Goal: Information Seeking & Learning: Compare options

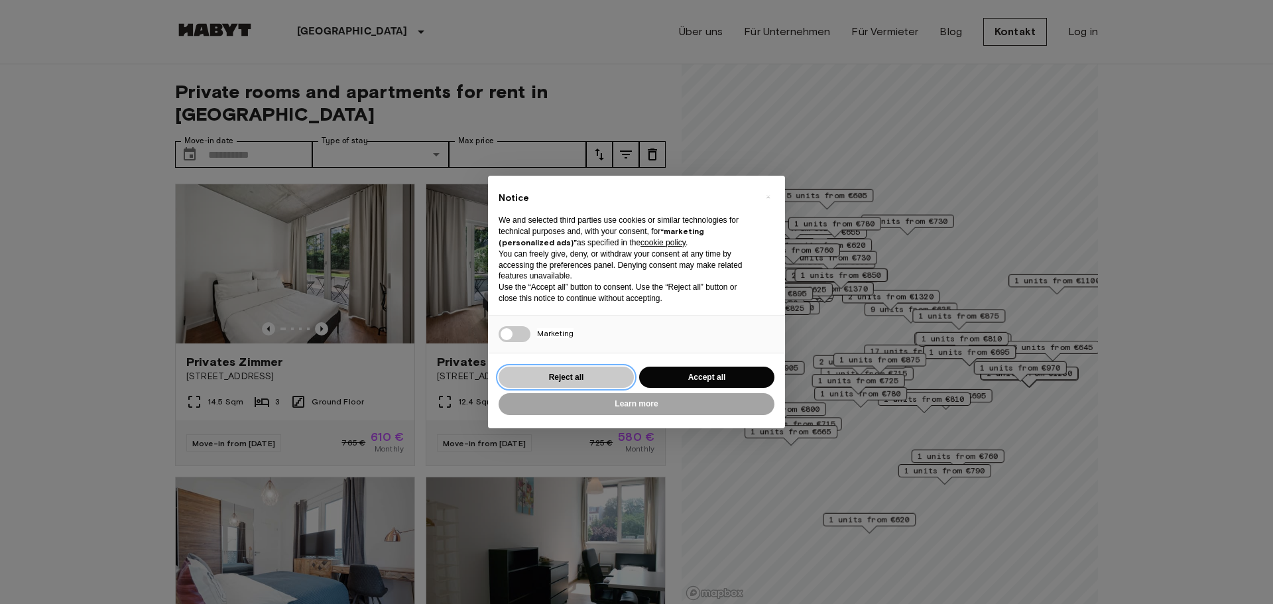
click at [598, 371] on button "Reject all" at bounding box center [566, 378] width 135 height 22
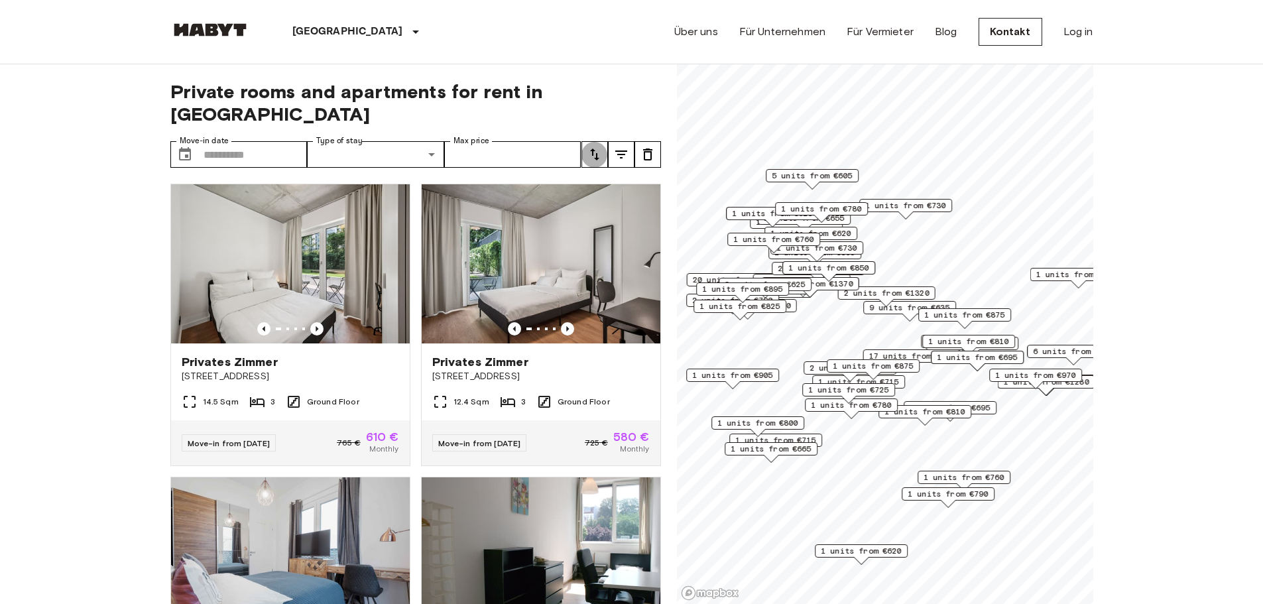
click at [600, 147] on icon "tune" at bounding box center [595, 155] width 16 height 16
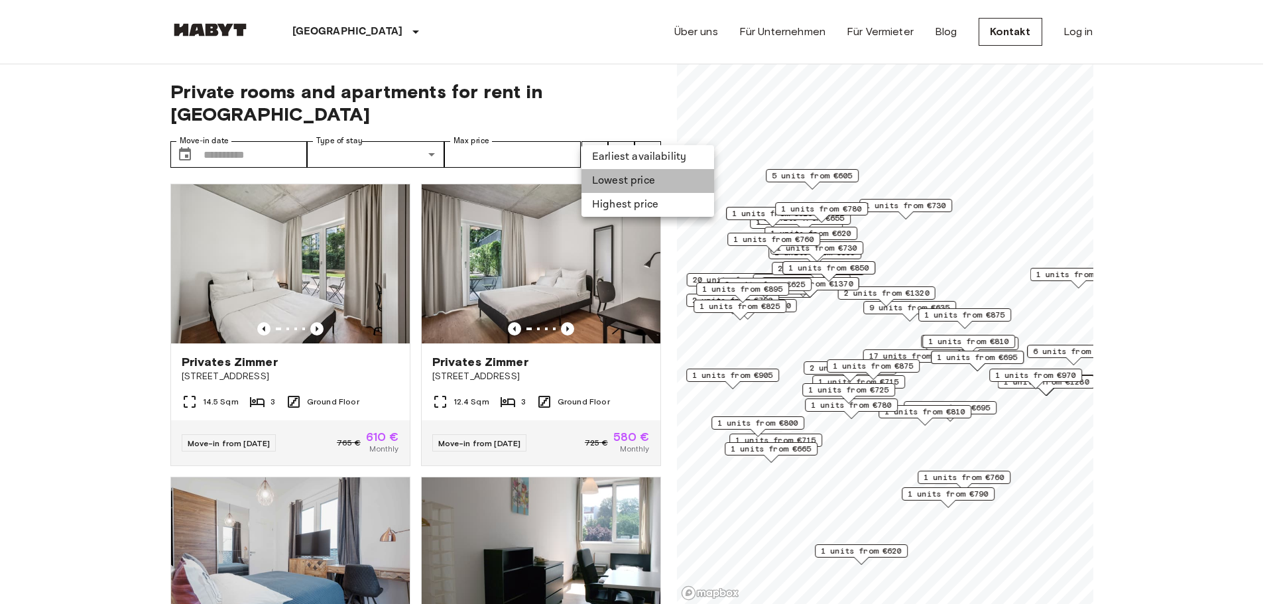
click at [606, 174] on li "Lowest price" at bounding box center [648, 181] width 133 height 24
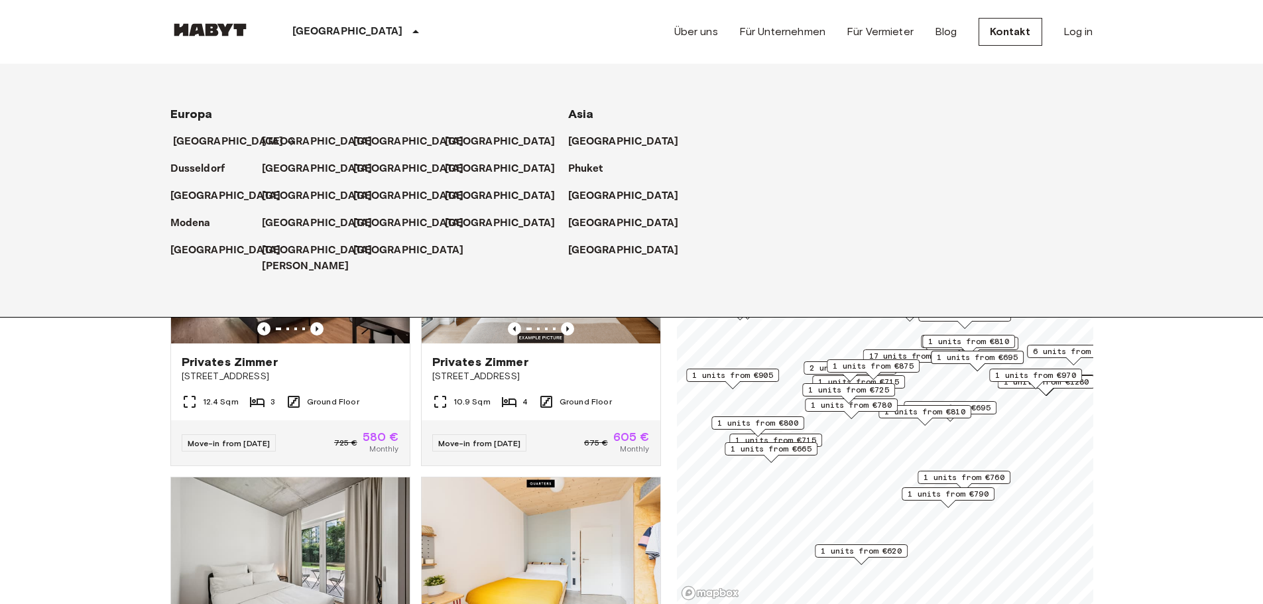
click at [208, 146] on p "[GEOGRAPHIC_DATA]" at bounding box center [228, 142] width 111 height 16
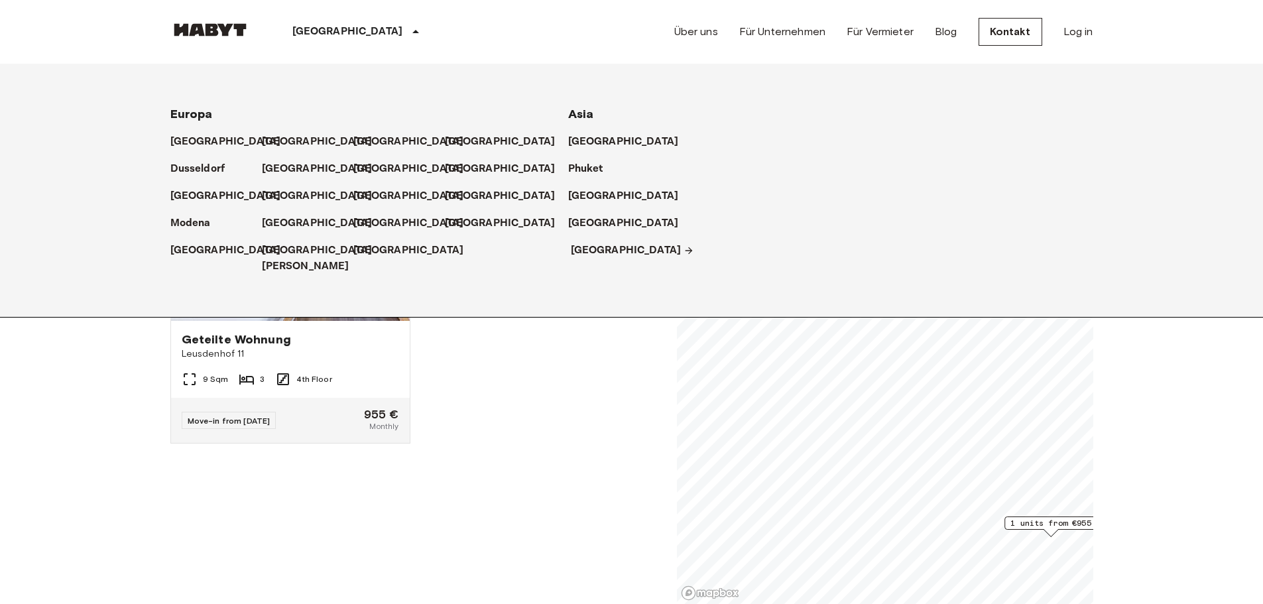
click at [590, 250] on p "[GEOGRAPHIC_DATA]" at bounding box center [626, 251] width 111 height 16
click at [209, 168] on p "Dusseldorf" at bounding box center [200, 169] width 55 height 16
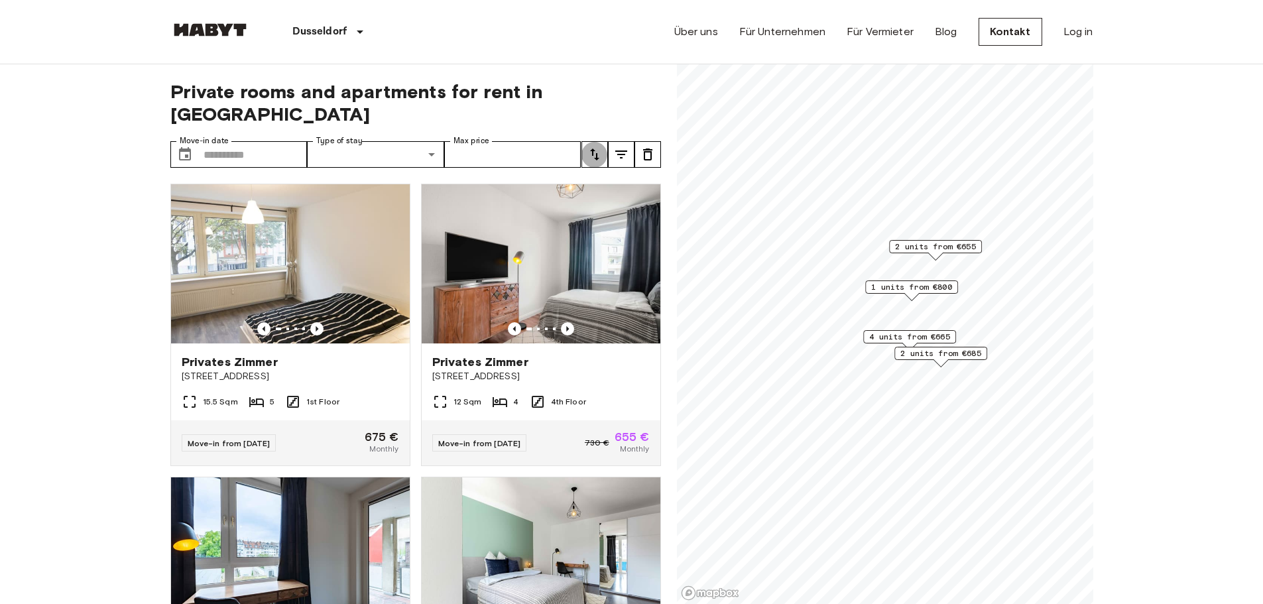
click at [592, 147] on icon "tune" at bounding box center [595, 155] width 16 height 16
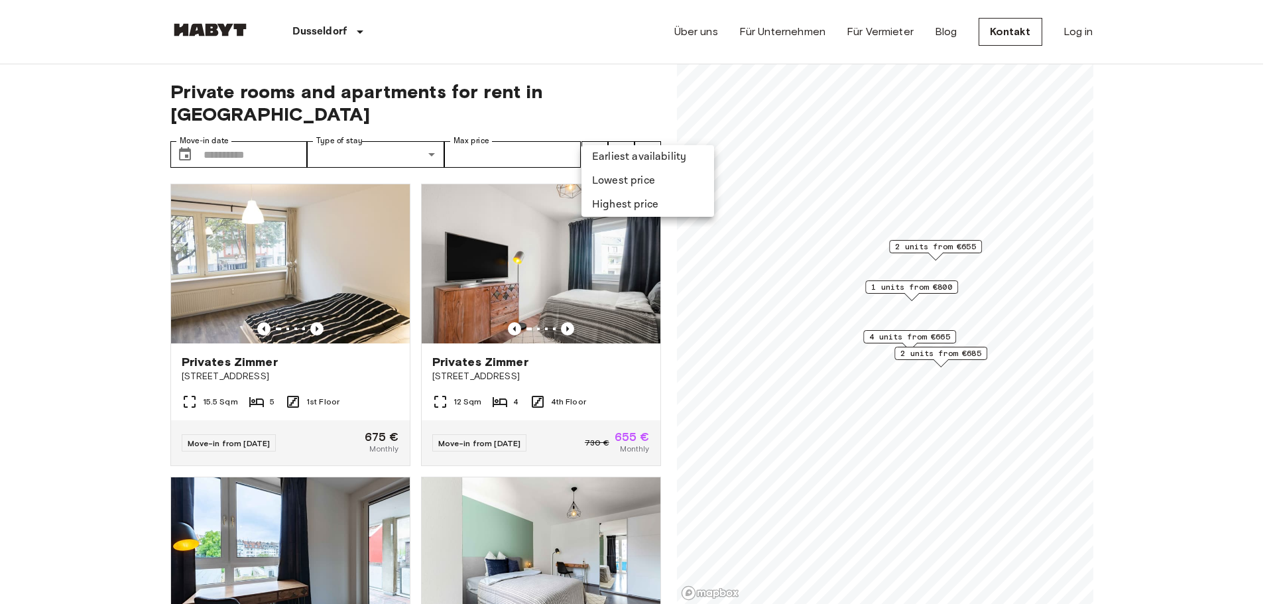
click at [609, 179] on li "Lowest price" at bounding box center [648, 181] width 133 height 24
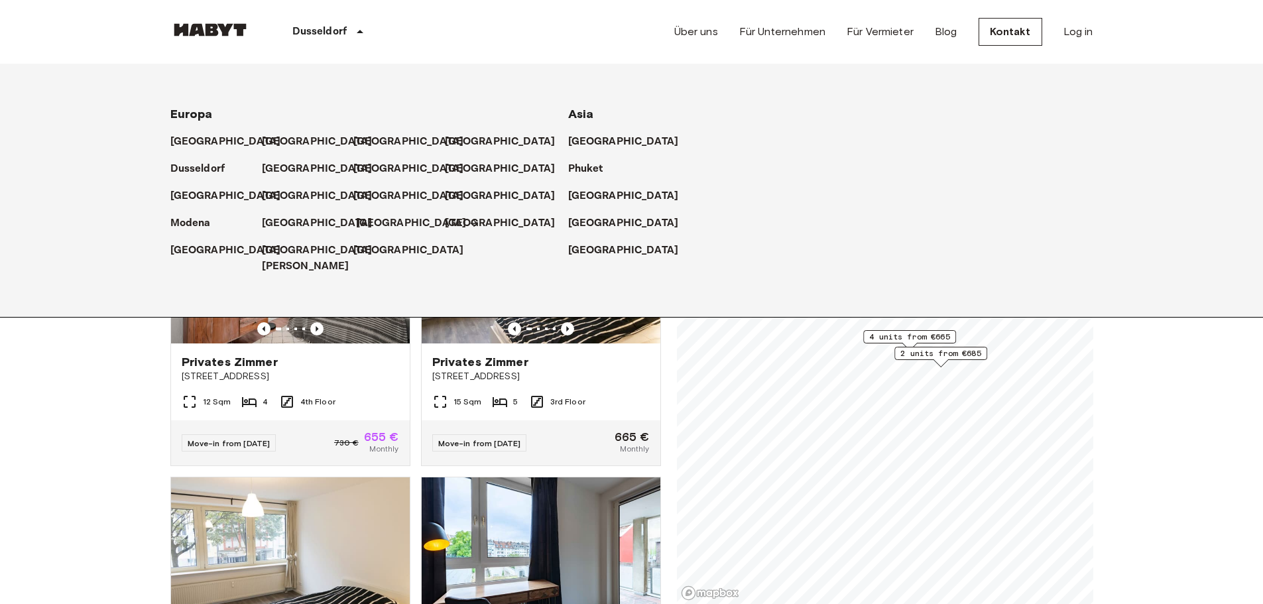
click at [369, 224] on p "[GEOGRAPHIC_DATA]" at bounding box center [411, 224] width 111 height 16
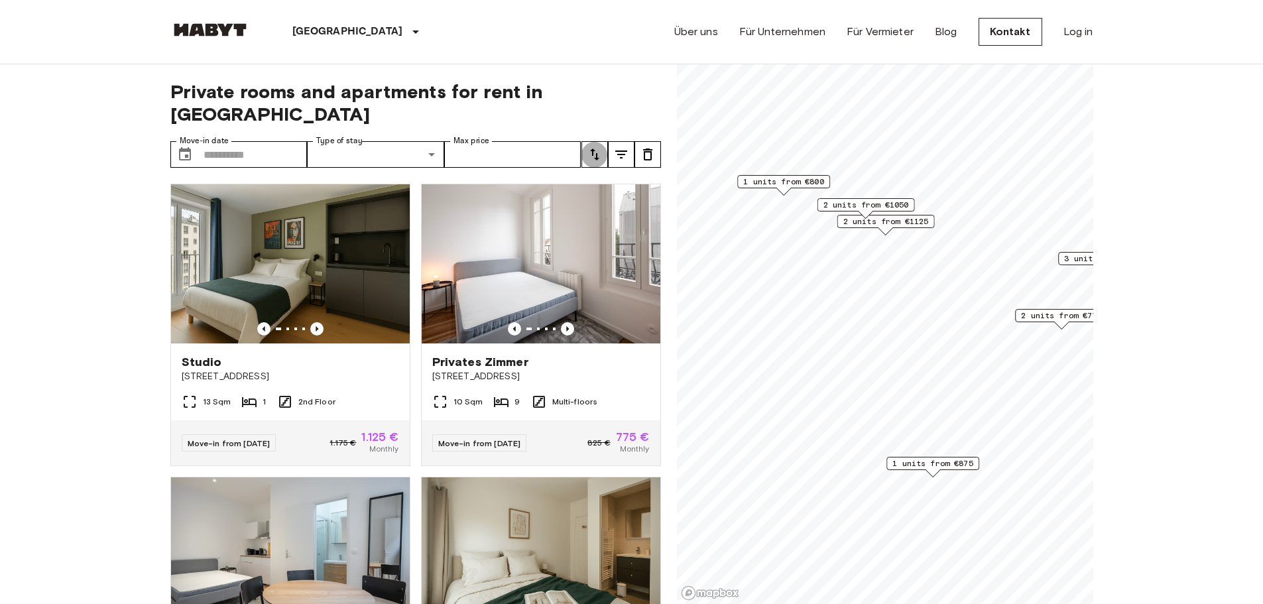
click at [596, 147] on icon "tune" at bounding box center [595, 155] width 16 height 16
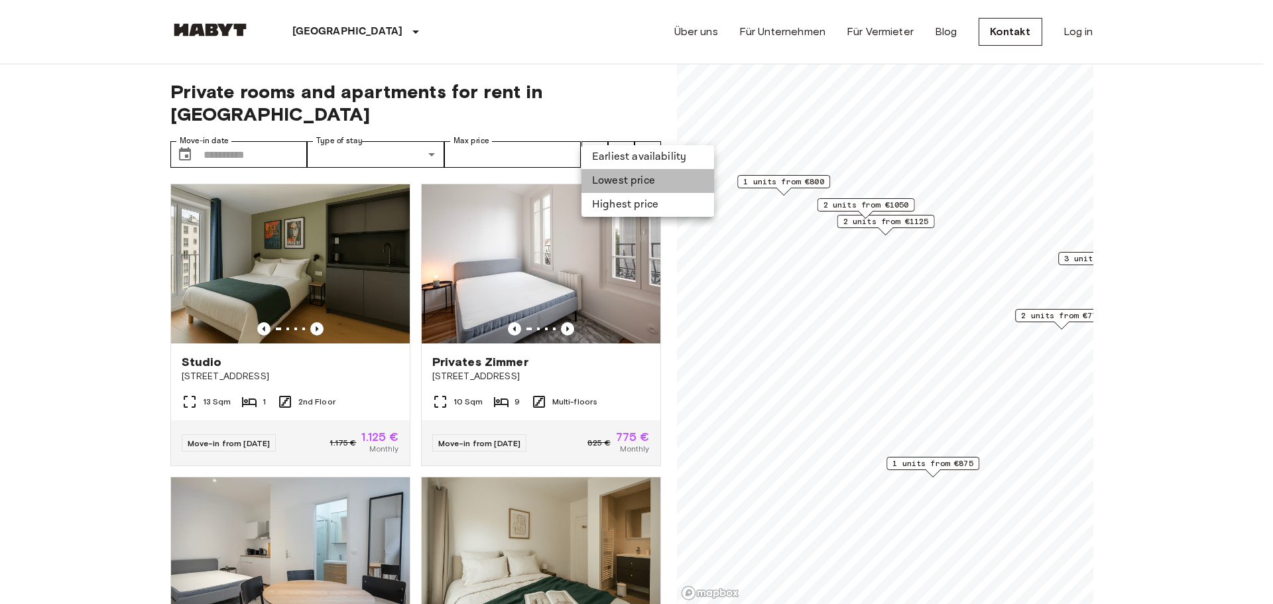
click at [612, 182] on li "Lowest price" at bounding box center [648, 181] width 133 height 24
